Goal: Answer question/provide support

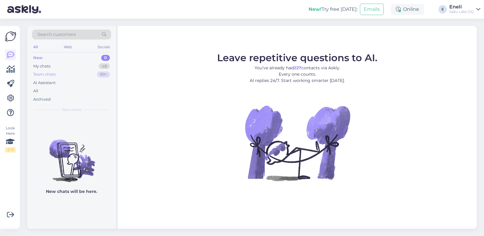
click at [56, 72] on div "Team chats 99+" at bounding box center [71, 74] width 79 height 8
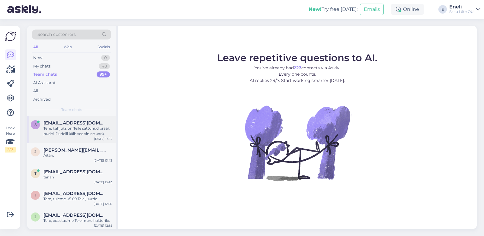
click at [61, 126] on span "[EMAIL_ADDRESS][DOMAIN_NAME]" at bounding box center [74, 122] width 63 height 5
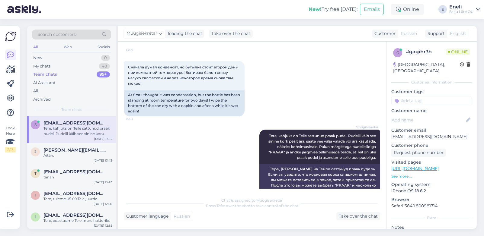
scroll to position [325, 0]
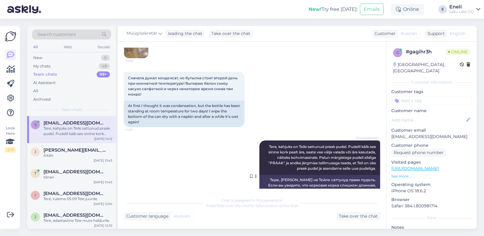
click at [347, 158] on span "Tere, kahjuks on Teile sattunud praak pudel. Pudelil käib see sinine kork pealt…" at bounding box center [322, 158] width 108 height 26
click at [254, 177] on div at bounding box center [256, 177] width 5 height 72
click at [255, 177] on icon at bounding box center [256, 177] width 2 height 4
click at [224, 171] on link "Report translation" at bounding box center [234, 168] width 48 height 8
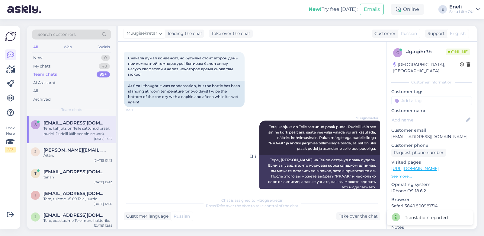
scroll to position [356, 0]
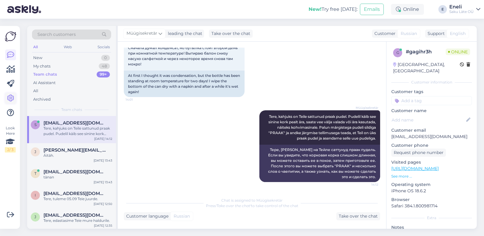
click at [11, 96] on icon at bounding box center [10, 98] width 7 height 7
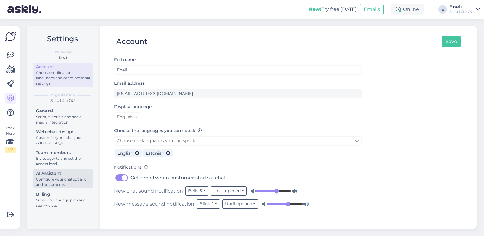
click at [52, 174] on div "AI Assistant" at bounding box center [63, 174] width 54 height 6
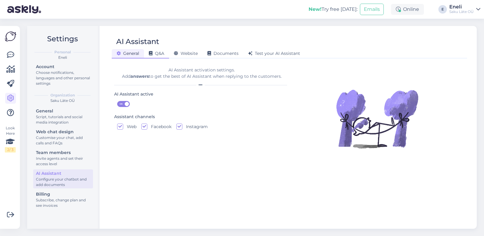
click at [159, 55] on span "Q&A" at bounding box center [156, 53] width 15 height 5
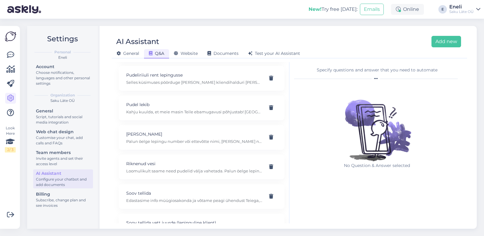
scroll to position [1117, 0]
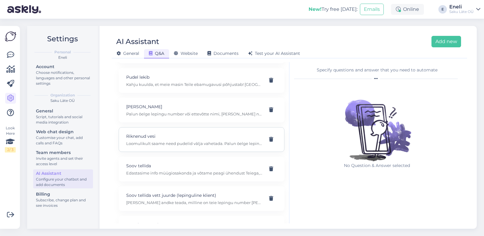
click at [166, 139] on p "Riknenud vesi" at bounding box center [194, 136] width 136 height 7
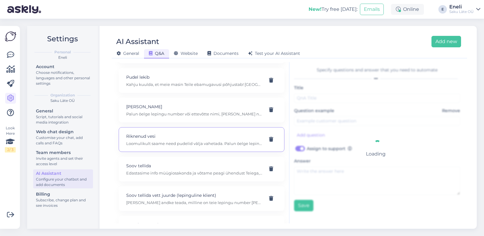
type input "Riknenud vesi"
type input "Leidsime kahest veepudelist rohelise katte. Kas saate need pudelid välja vaheta…"
checkbox input "true"
type textarea "Loomulikult saame need pudelid välja vahetada. Palun öelge lepingu number või e…"
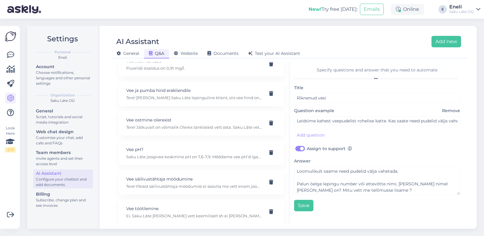
scroll to position [2115, 0]
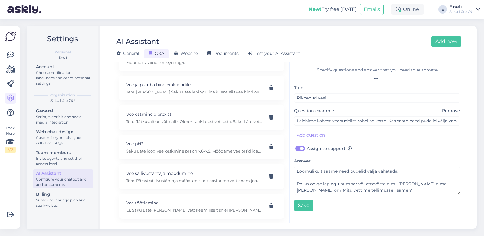
click at [348, 68] on div "Specify questions and answer that you need to automate" at bounding box center [377, 70] width 166 height 6
click at [127, 52] on span "General" at bounding box center [127, 53] width 23 height 5
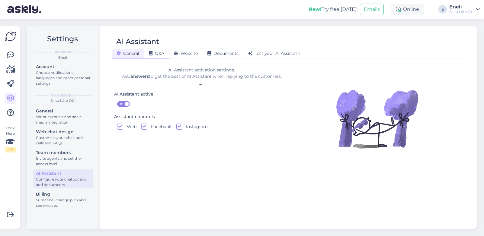
click at [162, 56] on span "Q&A" at bounding box center [156, 53] width 15 height 5
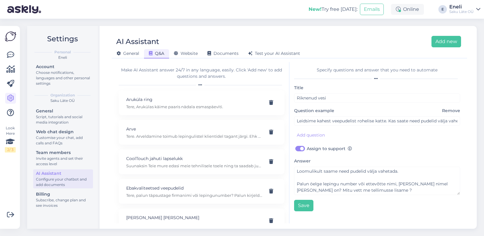
click at [174, 70] on div "Make AI Assistant answer 24/7 in any language, easily. Click 'Add new' to add q…" at bounding box center [202, 73] width 166 height 13
drag, startPoint x: 206, startPoint y: 76, endPoint x: 176, endPoint y: 70, distance: 30.8
click at [176, 70] on div "Make AI Assistant answer 24/7 in any language, easily. Click 'Add new' to add q…" at bounding box center [202, 73] width 166 height 13
click at [191, 74] on div "Make AI Assistant answer 24/7 in any language, easily. Click 'Add new' to add q…" at bounding box center [202, 73] width 166 height 13
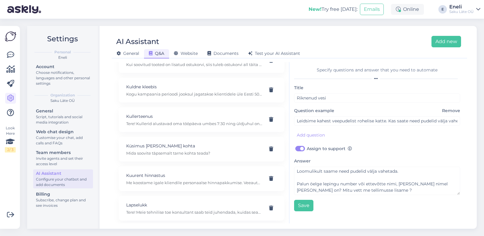
scroll to position [664, 0]
click at [11, 56] on icon at bounding box center [10, 54] width 7 height 7
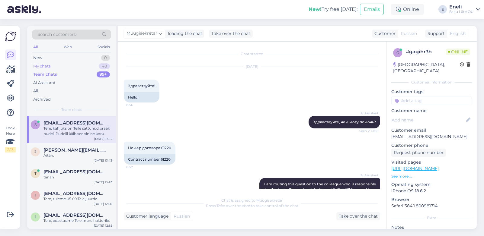
scroll to position [356, 0]
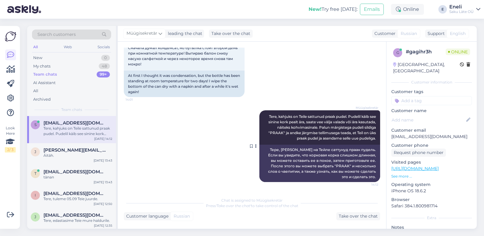
click at [255, 147] on icon at bounding box center [256, 147] width 2 height 4
click at [331, 126] on span "Tere, kahjuks on Teile sattunud praak pudel. Pudelil käib see sinine kork pealt…" at bounding box center [322, 127] width 108 height 26
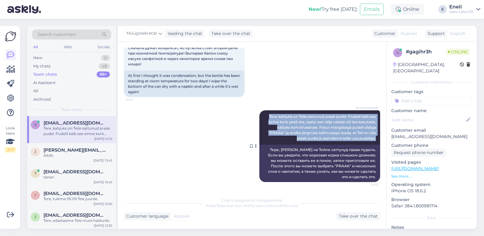
drag, startPoint x: 371, startPoint y: 139, endPoint x: 260, endPoint y: 116, distance: 112.8
click at [260, 116] on div "Müügisekretär Tere, kahjuks on Teile sattunud praak pudel. Pudelil käib see sin…" at bounding box center [319, 127] width 121 height 34
click at [194, 129] on div "Müügisekretär Tere, kahjuks on Teile sattunud praak pudel. Pudelil käib see sin…" at bounding box center [252, 146] width 256 height 85
